Goal: Find specific page/section

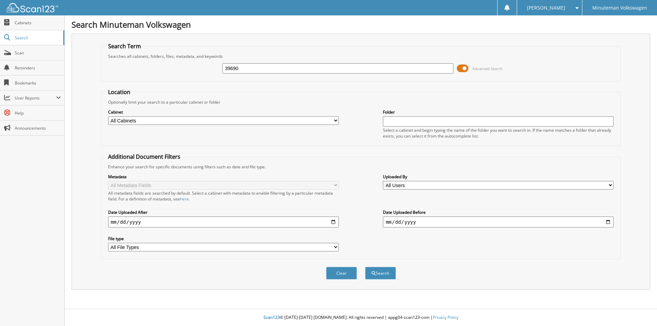
type input "39690"
click at [365, 267] on button "Search" at bounding box center [380, 273] width 31 height 13
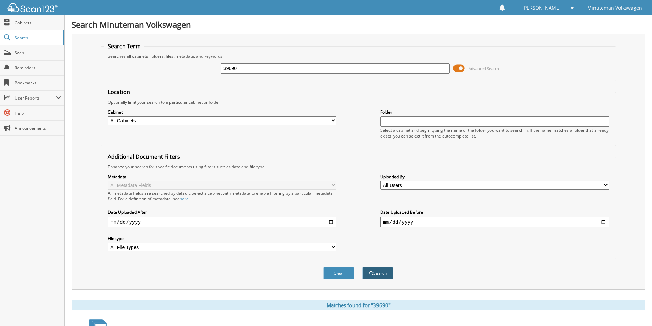
click at [369, 273] on span "submit" at bounding box center [371, 273] width 4 height 4
click at [36, 36] on span "Search" at bounding box center [37, 38] width 45 height 6
